Goal: Use online tool/utility: Utilize a website feature to perform a specific function

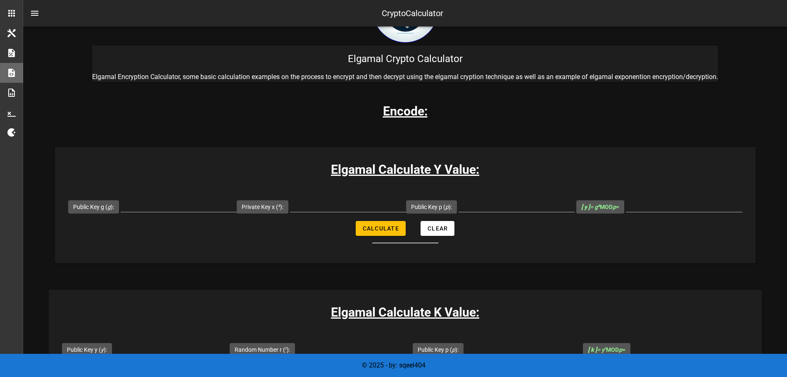
scroll to position [110, 0]
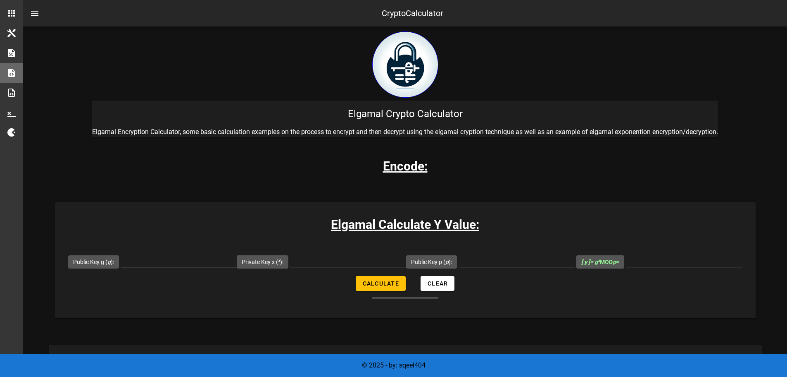
click at [189, 258] on input "Public Key g ( g ):" at bounding box center [179, 259] width 116 height 13
click at [182, 262] on input "Public Key g ( g ):" at bounding box center [179, 259] width 116 height 13
drag, startPoint x: 194, startPoint y: 261, endPoint x: 133, endPoint y: 263, distance: 61.2
click at [134, 263] on input "Public Key g ( g ):" at bounding box center [179, 259] width 116 height 13
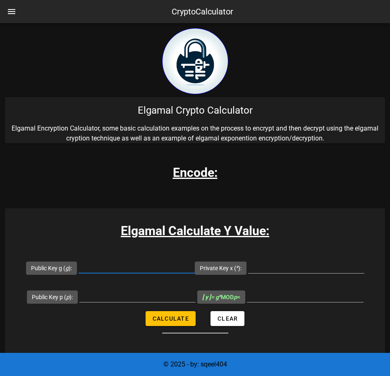
scroll to position [110, 0]
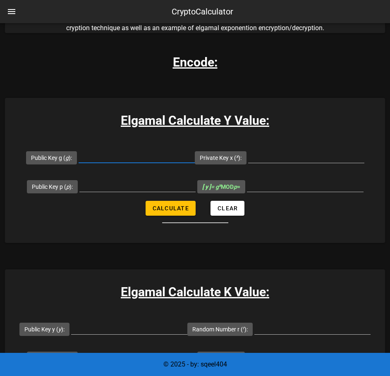
click at [119, 157] on input "Public Key g ( g ):" at bounding box center [137, 156] width 116 height 13
drag, startPoint x: 167, startPoint y: 156, endPoint x: 109, endPoint y: 155, distance: 57.5
click at [109, 155] on input "150607" at bounding box center [137, 156] width 116 height 13
type input "2"
click at [138, 188] on input "Public Key p ( p ):" at bounding box center [137, 185] width 116 height 13
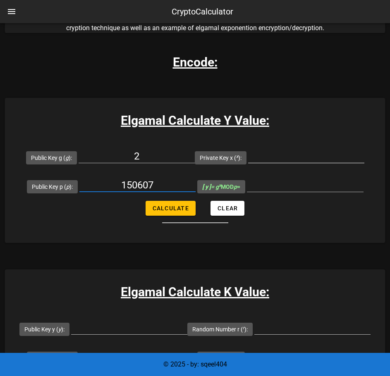
type input "150607"
click at [286, 156] on input "Private Key x ( x ):" at bounding box center [306, 156] width 116 height 13
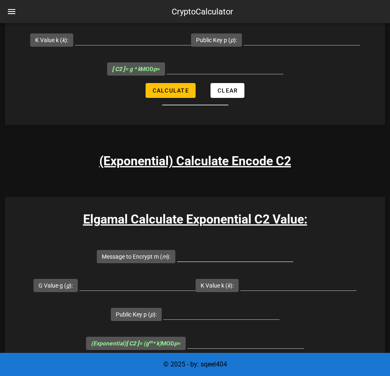
scroll to position [496, 0]
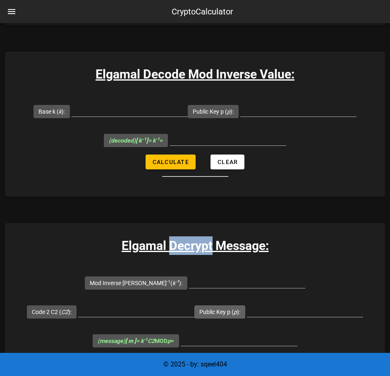
scroll to position [1447, 0]
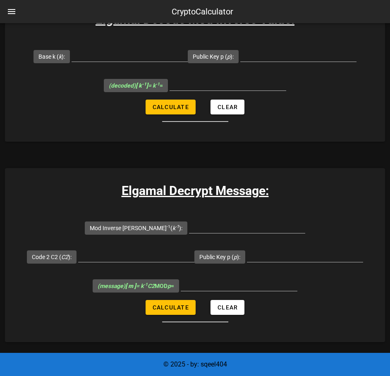
click at [281, 168] on div "Elgamal Decrypt Message: Mod Inverse K k -1 ( k -1 ): Code 2 C2 ( C2 ): Public …" at bounding box center [195, 255] width 380 height 174
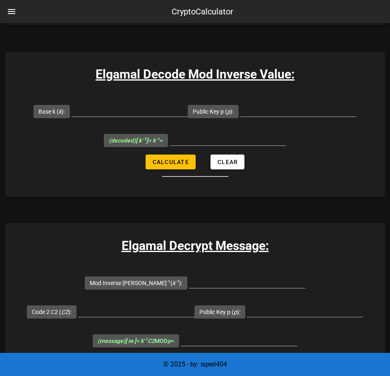
scroll to position [1867, 0]
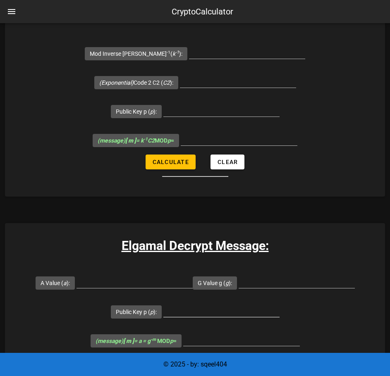
click at [184, 304] on input "Public Key p ( p ):" at bounding box center [221, 310] width 116 height 13
paste input "150607"
type input "150607"
click at [264, 275] on input "G Value g ( g ):" at bounding box center [297, 281] width 116 height 13
type input "2"
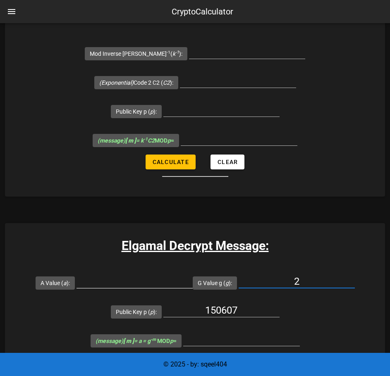
click at [105, 275] on input "A Value ( a ):" at bounding box center [134, 281] width 116 height 13
type input "4"
click at [207, 333] on input "(message) [ m ] = a = g -m MOD p =" at bounding box center [241, 339] width 117 height 13
click at [226, 333] on input "(message) [ m ] = a = g -m MOD p =" at bounding box center [241, 339] width 117 height 13
click at [235, 333] on input "(message) [ m ] = a = g -m MOD p =" at bounding box center [241, 339] width 117 height 13
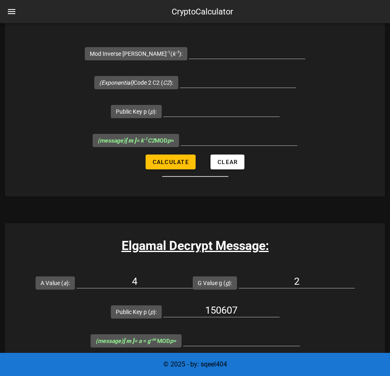
click at [157, 359] on span "Calculate" at bounding box center [170, 362] width 37 height 7
type input "2"
click at [75, 97] on form "Mod Inverse K k -1 ( k -1 ): (Exponential) Code 2 C2 ( C2 ): Public Key p ( p )…" at bounding box center [195, 108] width 380 height 138
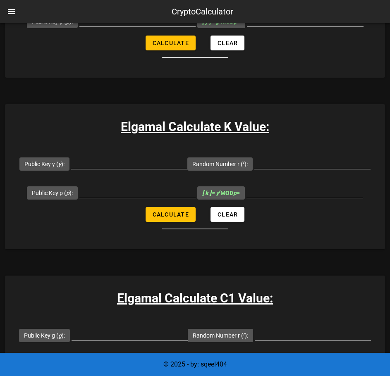
scroll to position [441, 0]
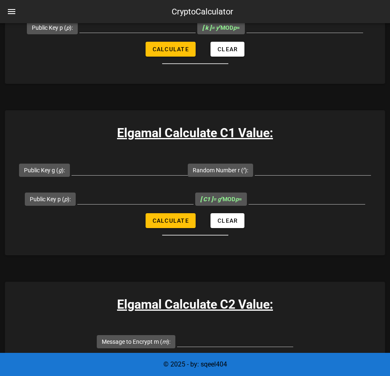
click at [81, 120] on div "Elgamal Calculate C1 Value: Public Key g ( g ): Random Number r ( r ): Public K…" at bounding box center [195, 182] width 380 height 145
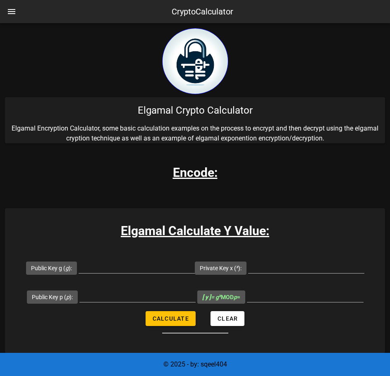
scroll to position [1392, 0]
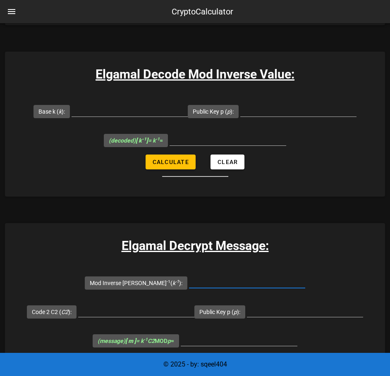
click at [189, 275] on input "Mod Inverse [PERSON_NAME] -1 ( k -1 ):" at bounding box center [247, 281] width 116 height 13
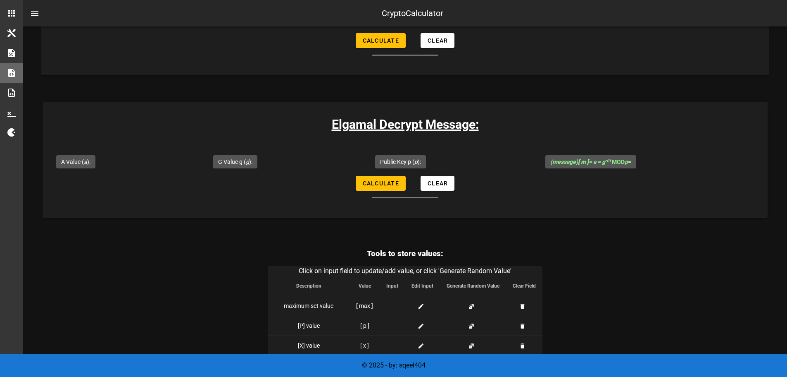
scroll to position [1777, 0]
